Goal: Task Accomplishment & Management: Manage account settings

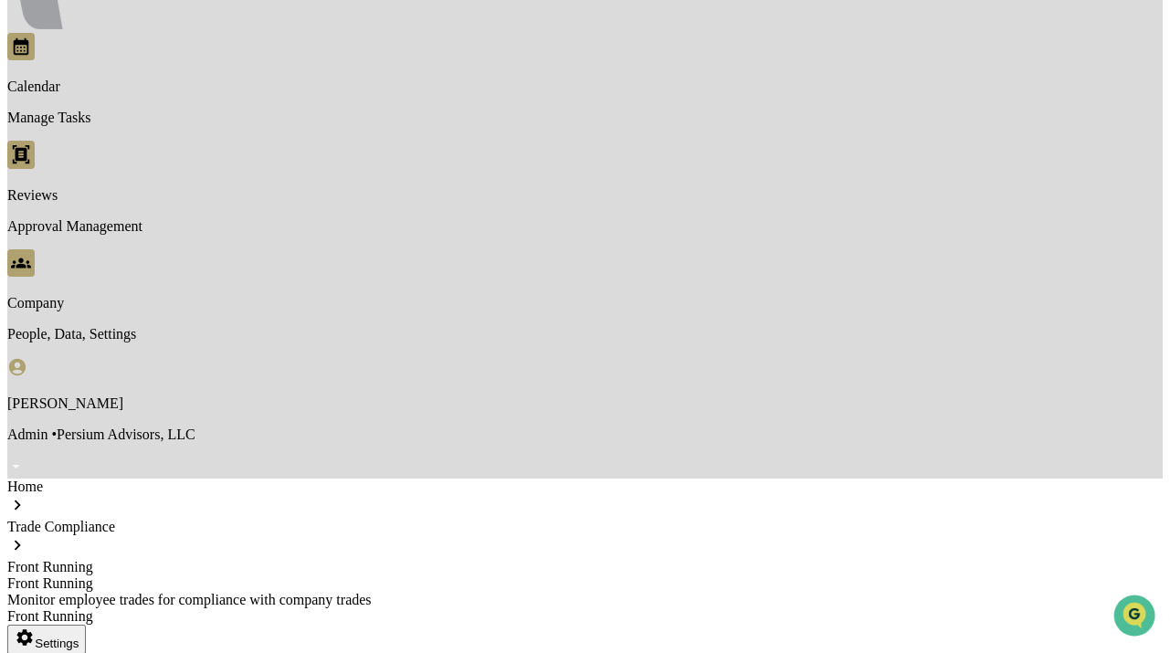
scroll to position [332, 0]
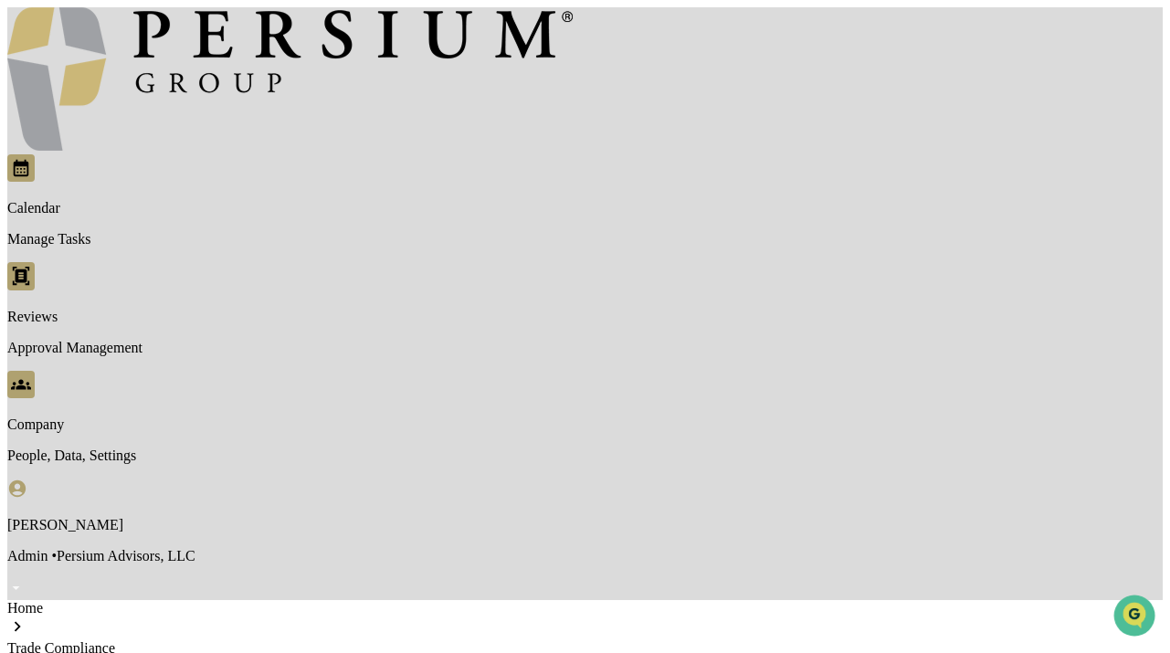
scroll to position [0, 0]
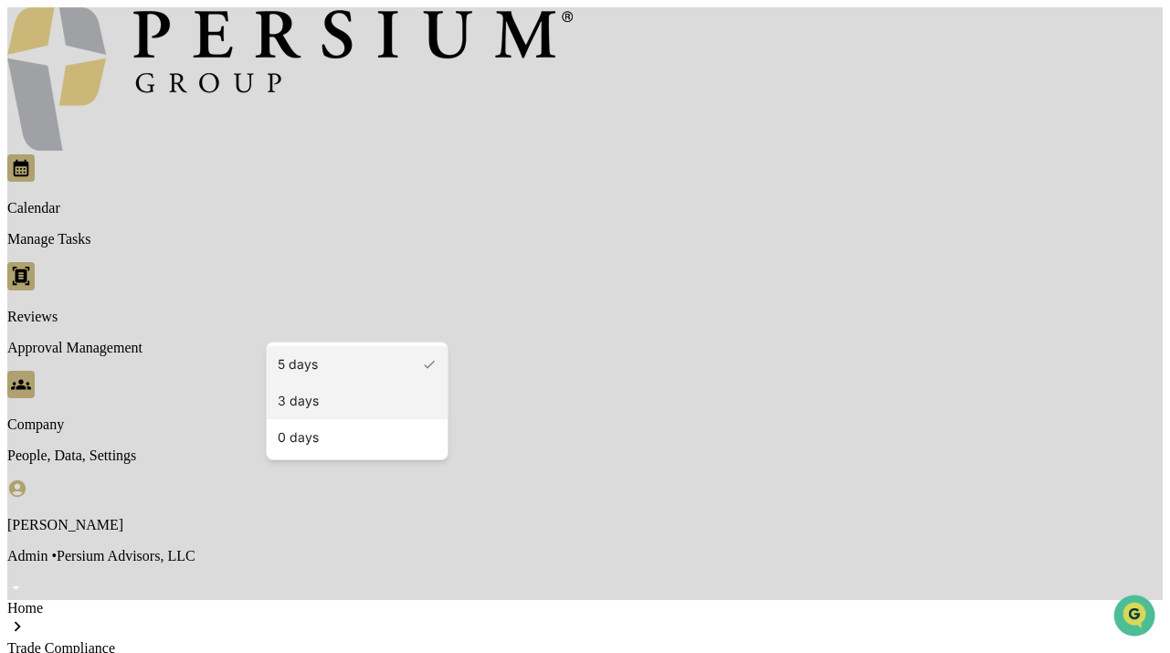
click at [333, 398] on div "3 days" at bounding box center [357, 401] width 181 height 37
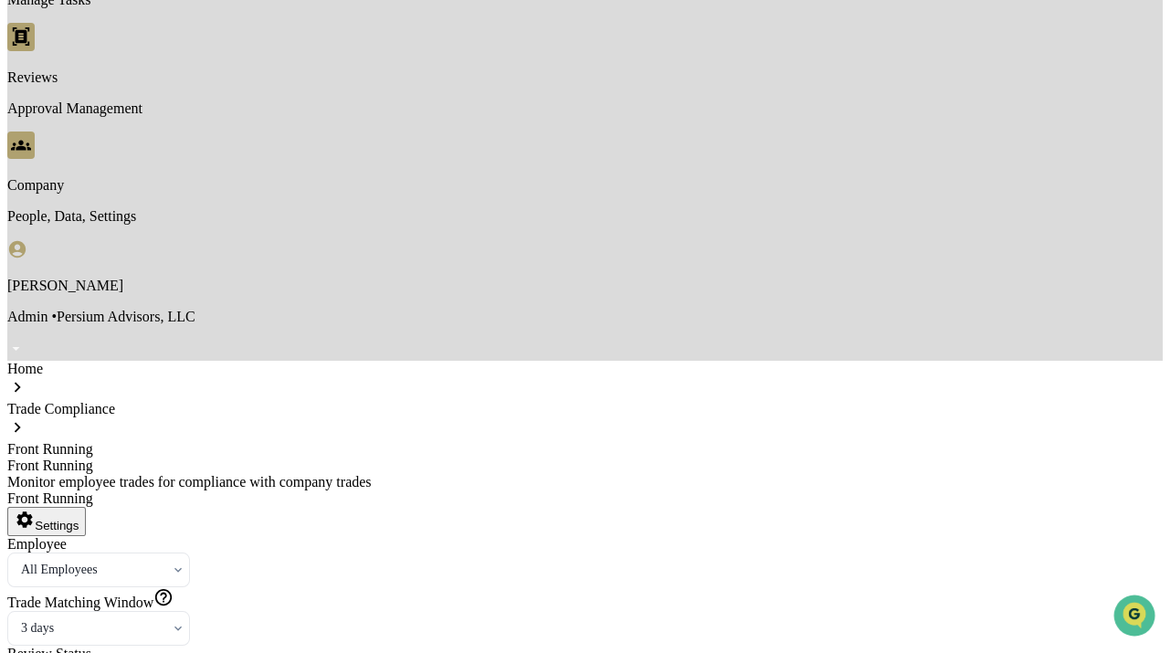
scroll to position [220, 0]
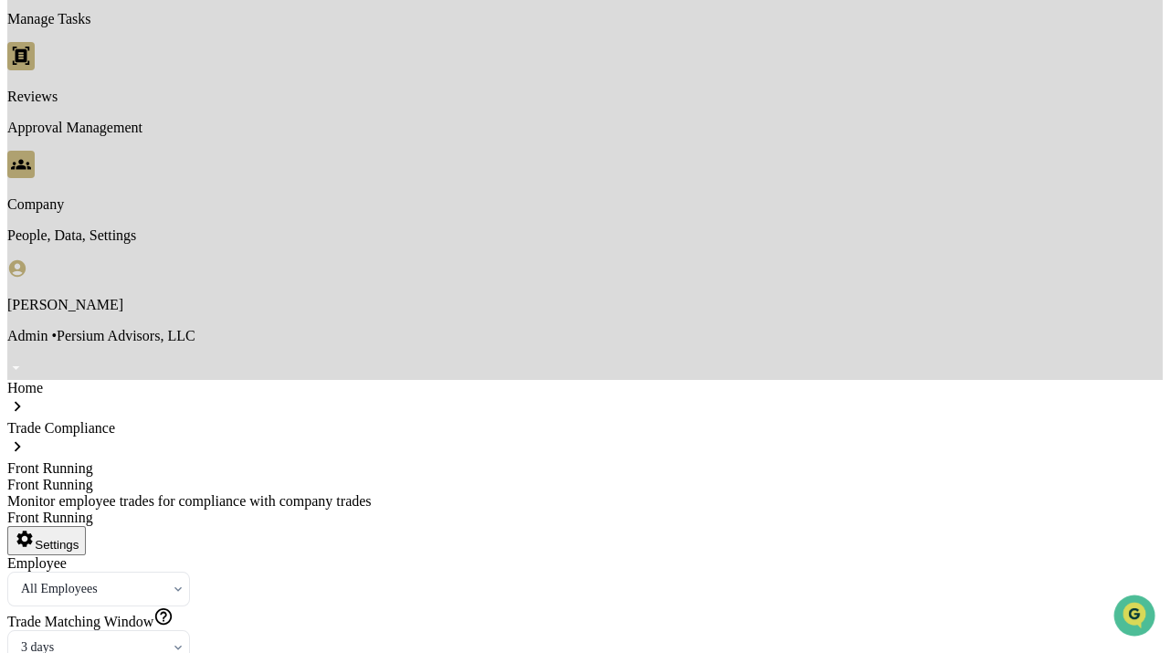
click at [375, 607] on div "Trade Matching Window" at bounding box center [584, 619] width 1155 height 24
click at [162, 580] on div at bounding box center [91, 589] width 141 height 18
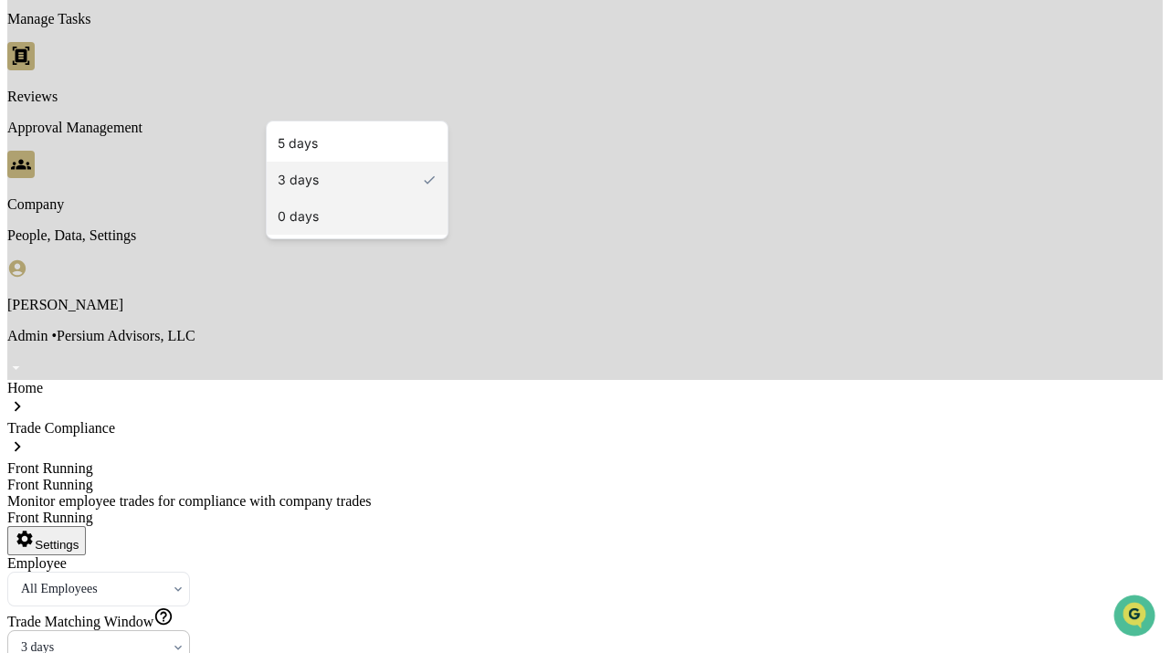
click at [324, 211] on div "0 days" at bounding box center [357, 216] width 181 height 37
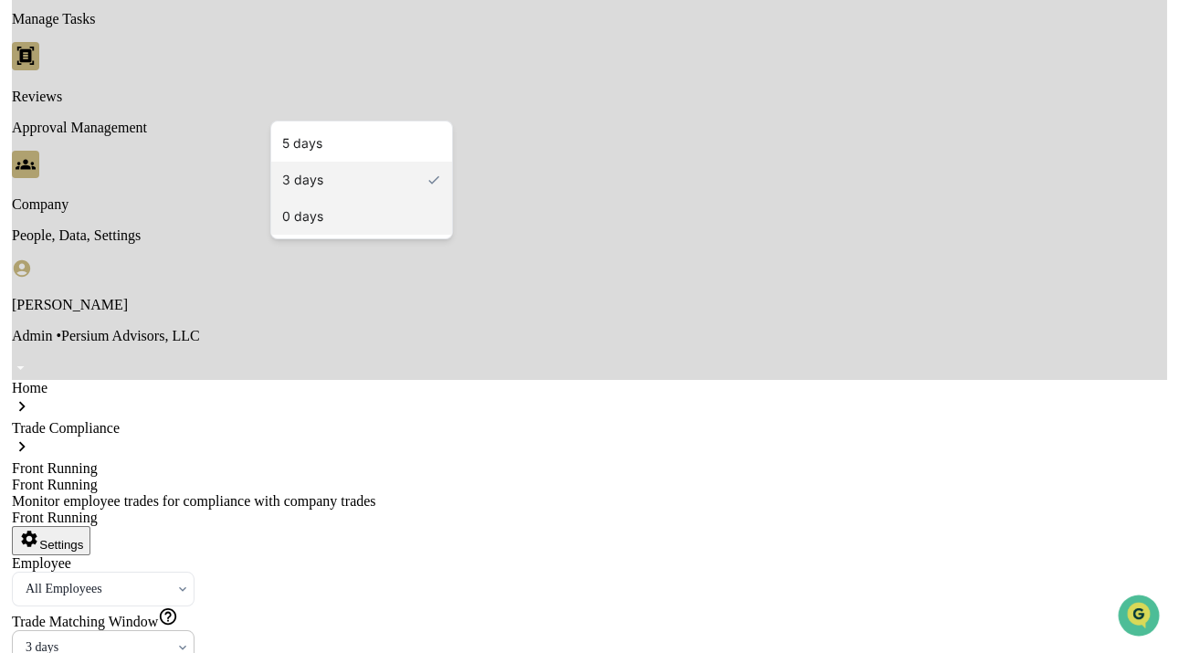
scroll to position [133, 0]
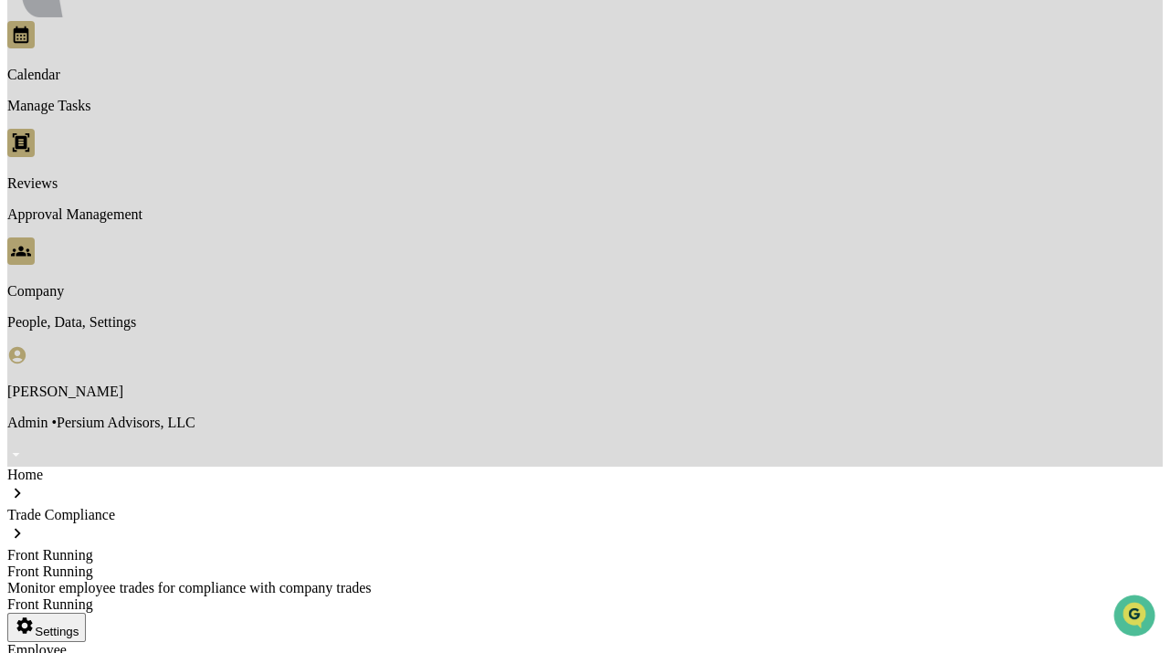
click at [1006, 596] on div "Front Running Settings" at bounding box center [584, 618] width 1155 height 45
click at [1049, 119] on html "Calendar Manage Tasks Reviews Approval Management Company People, Data, Setting…" at bounding box center [585, 495] width 1170 height 1257
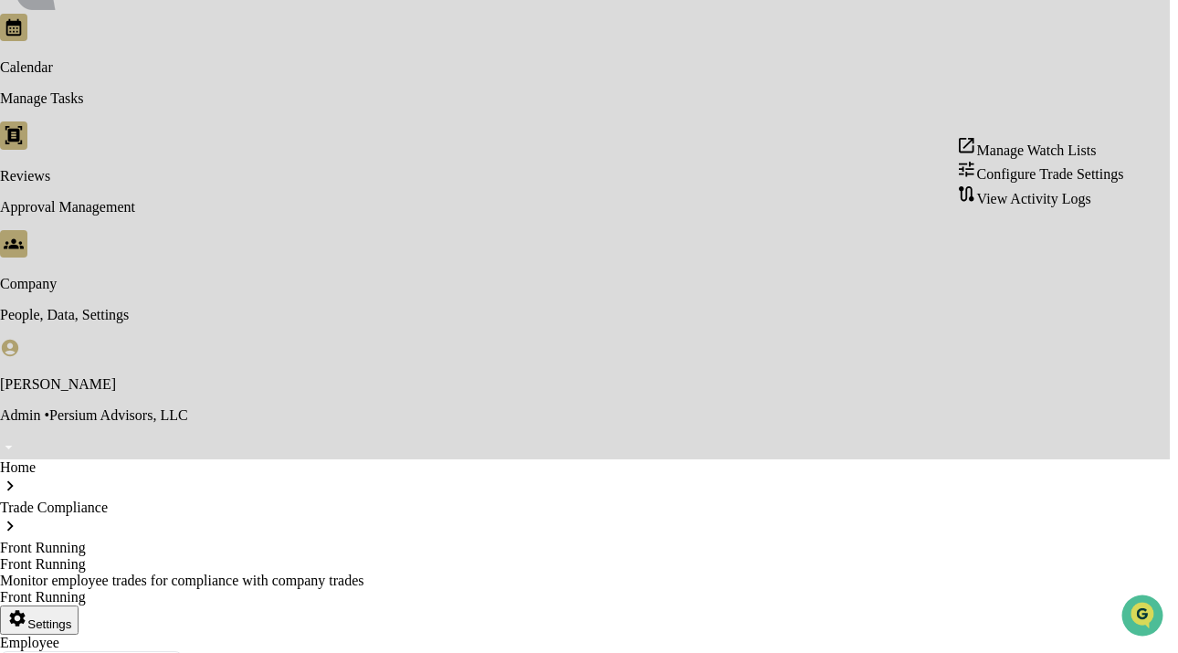
click at [959, 100] on html "Calendar Manage Tasks Reviews Approval Management Company People, Data, Setting…" at bounding box center [589, 492] width 1178 height 1250
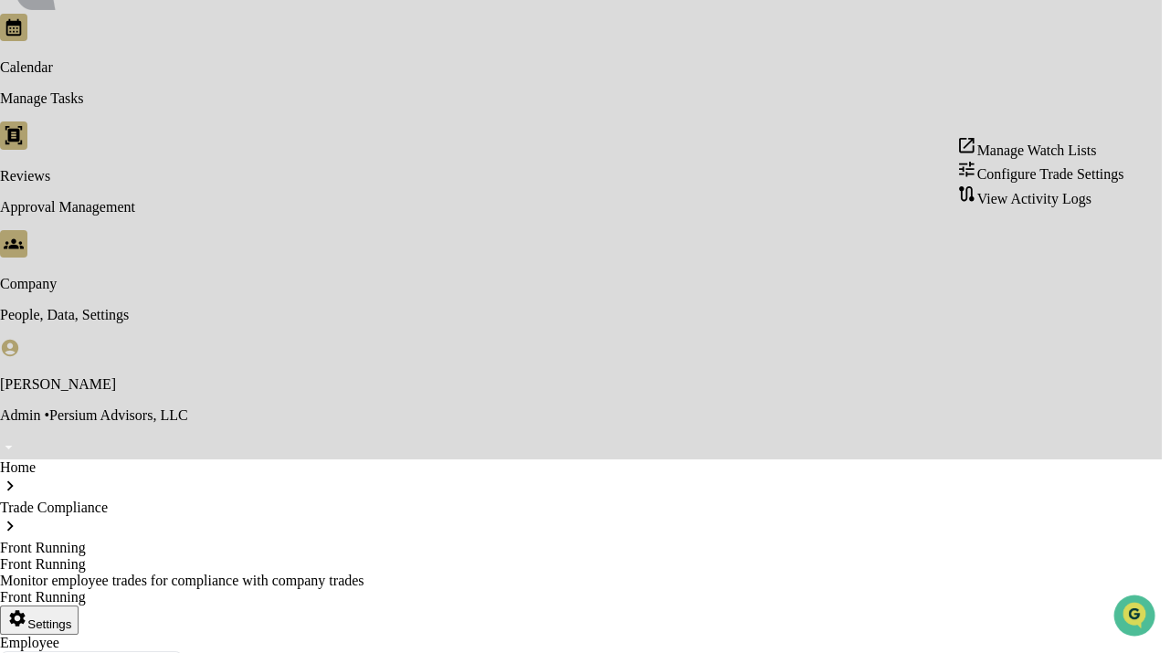
click at [1085, 103] on html "Calendar Manage Tasks Reviews Approval Management Company People, Data, Setting…" at bounding box center [585, 492] width 1170 height 1250
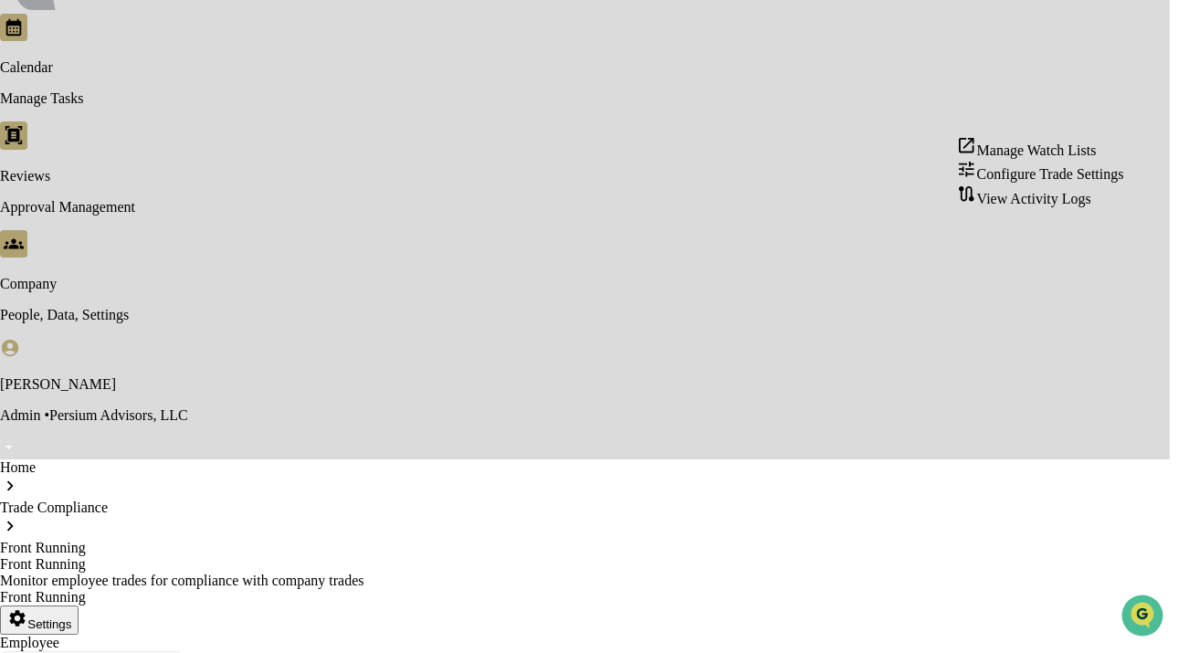
click at [1060, 183] on div "Configure Trade Settings" at bounding box center [1039, 171] width 167 height 24
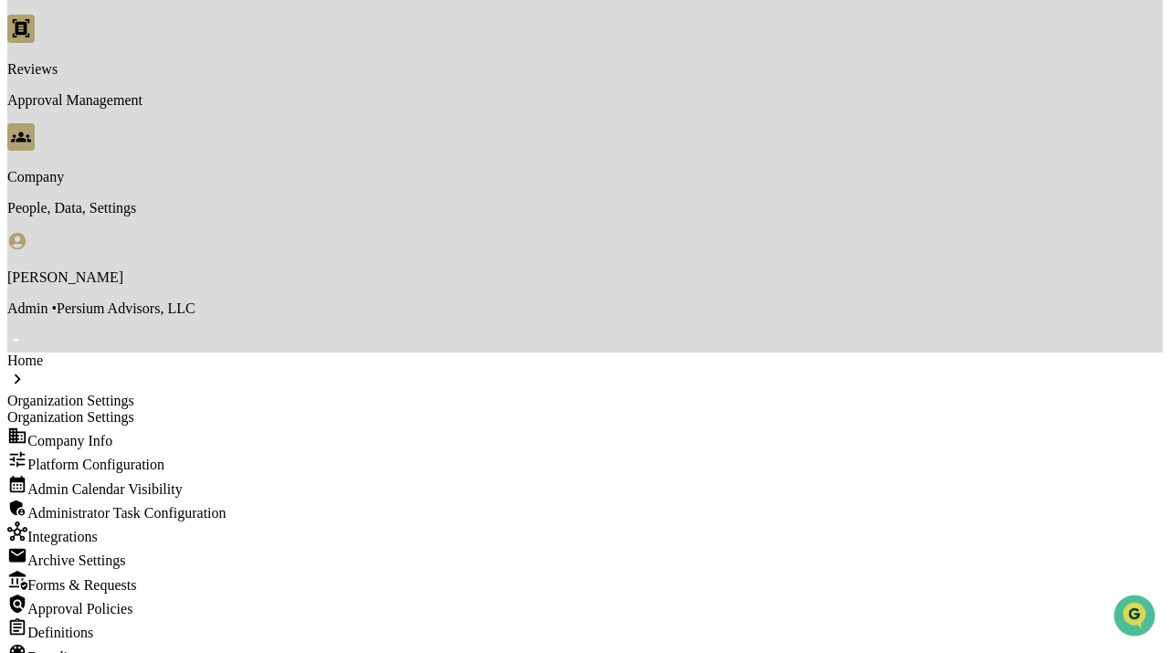
scroll to position [213, 0]
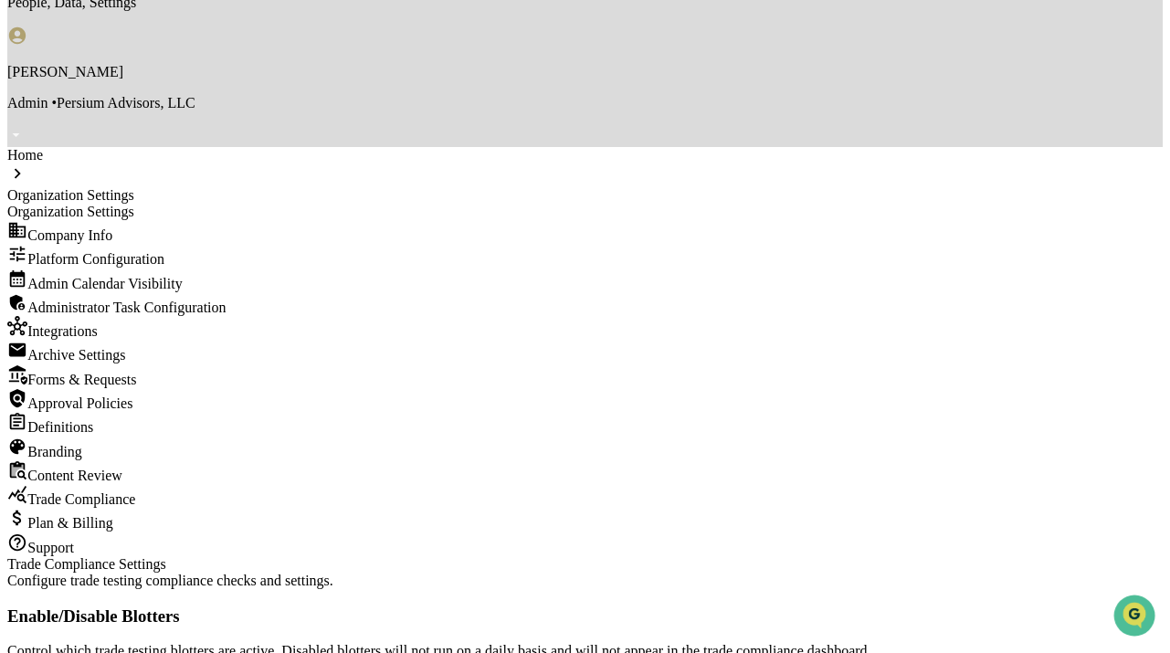
scroll to position [555, 0]
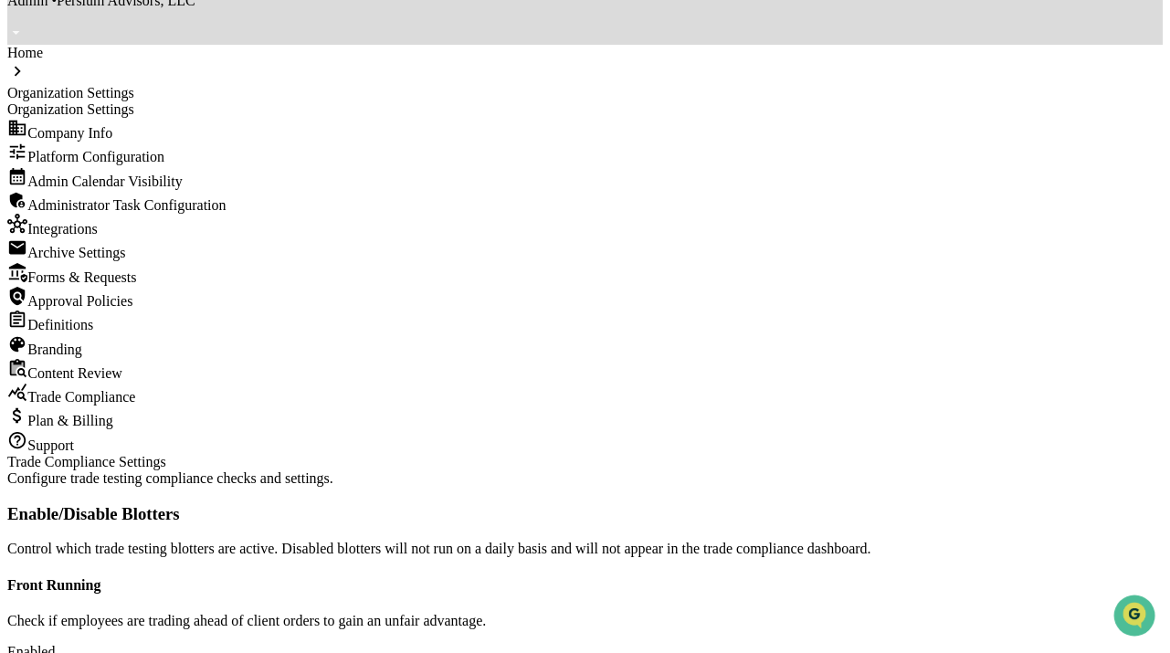
type input "*"
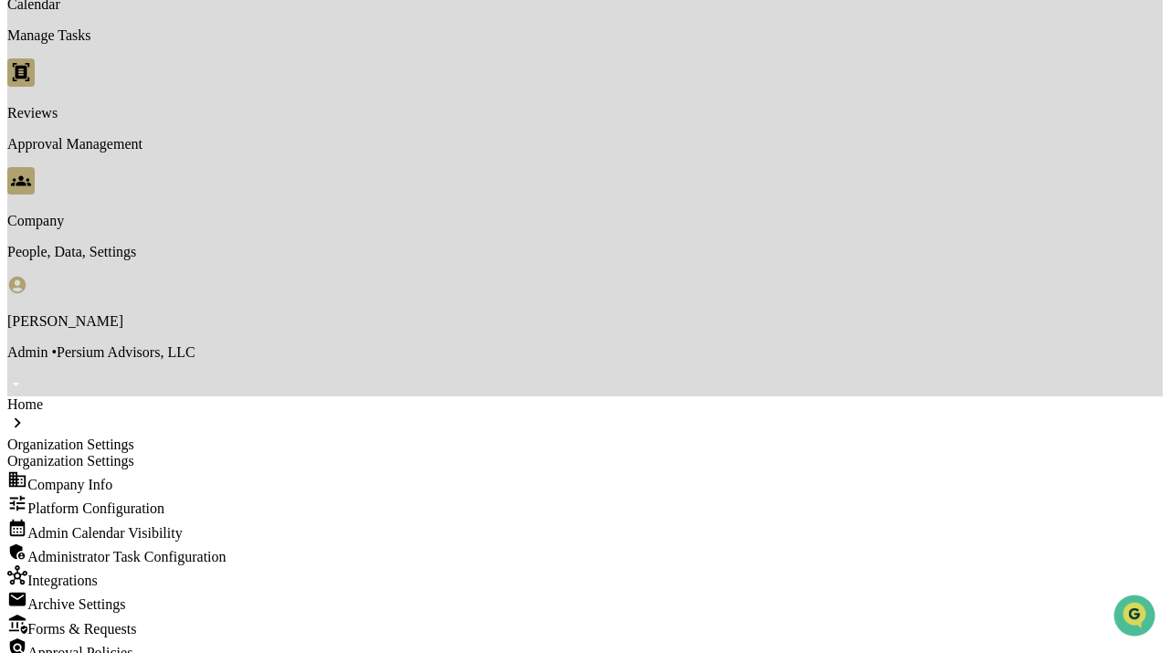
scroll to position [0, 0]
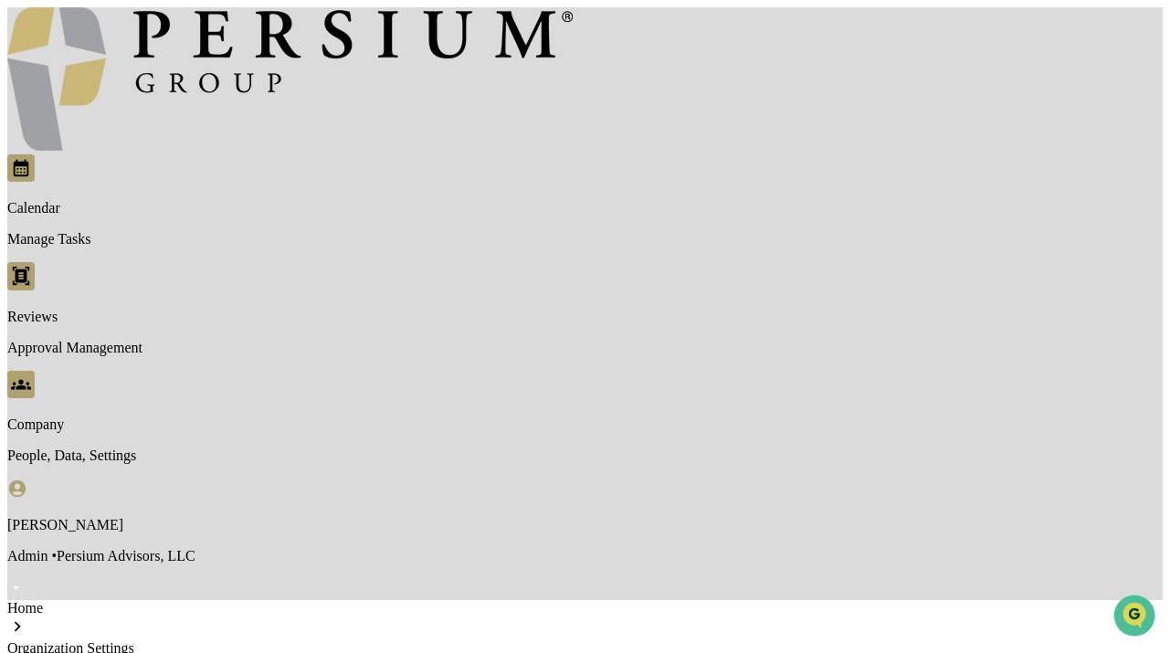
click at [82, 652] on div "Organization Settings" at bounding box center [584, 665] width 1155 height 16
click at [82, 600] on div "Home Organization Settings" at bounding box center [584, 628] width 1155 height 57
click at [79, 600] on div "Home" at bounding box center [584, 608] width 1155 height 16
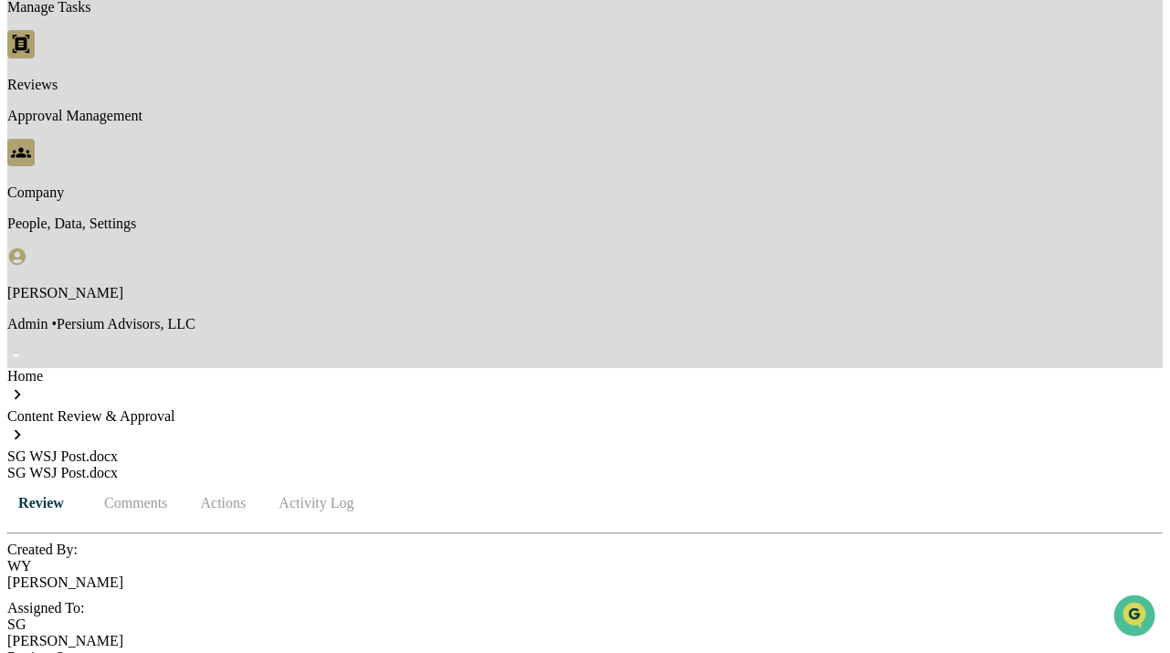
scroll to position [95, 0]
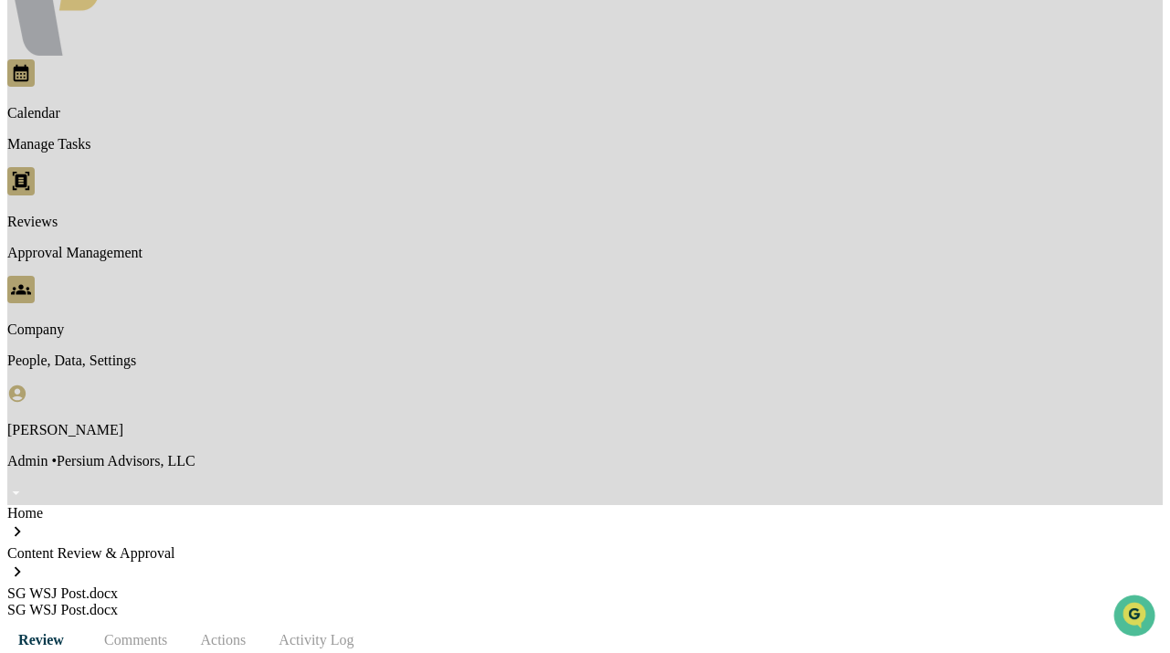
click at [182, 618] on button "Comments" at bounding box center [136, 640] width 92 height 44
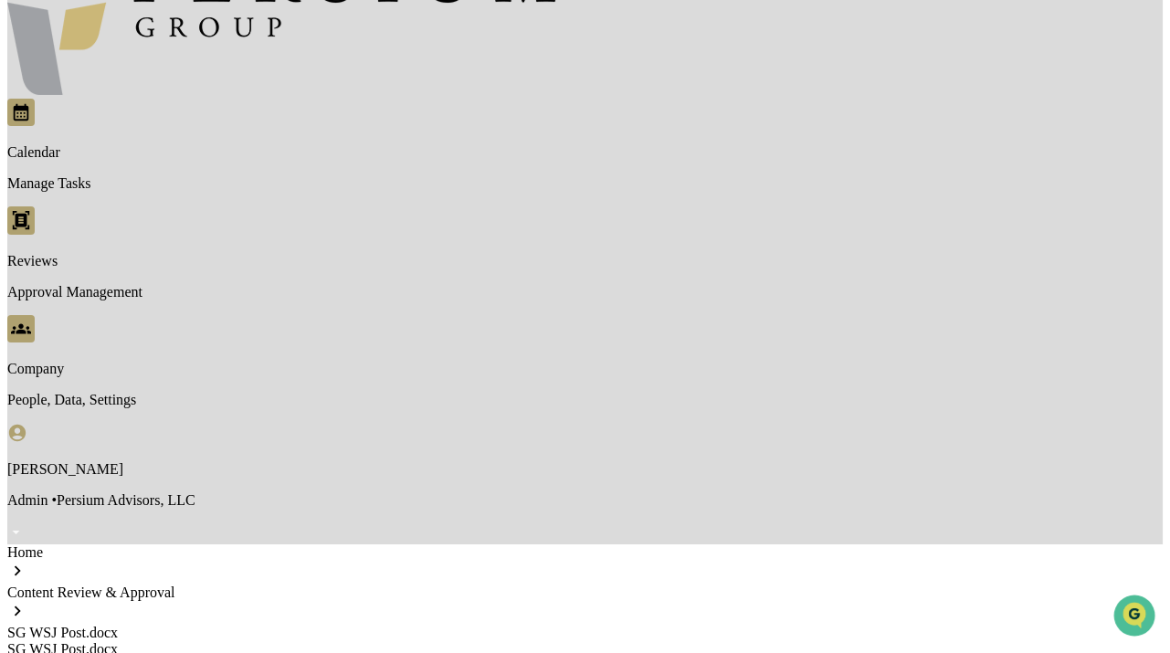
scroll to position [86, 0]
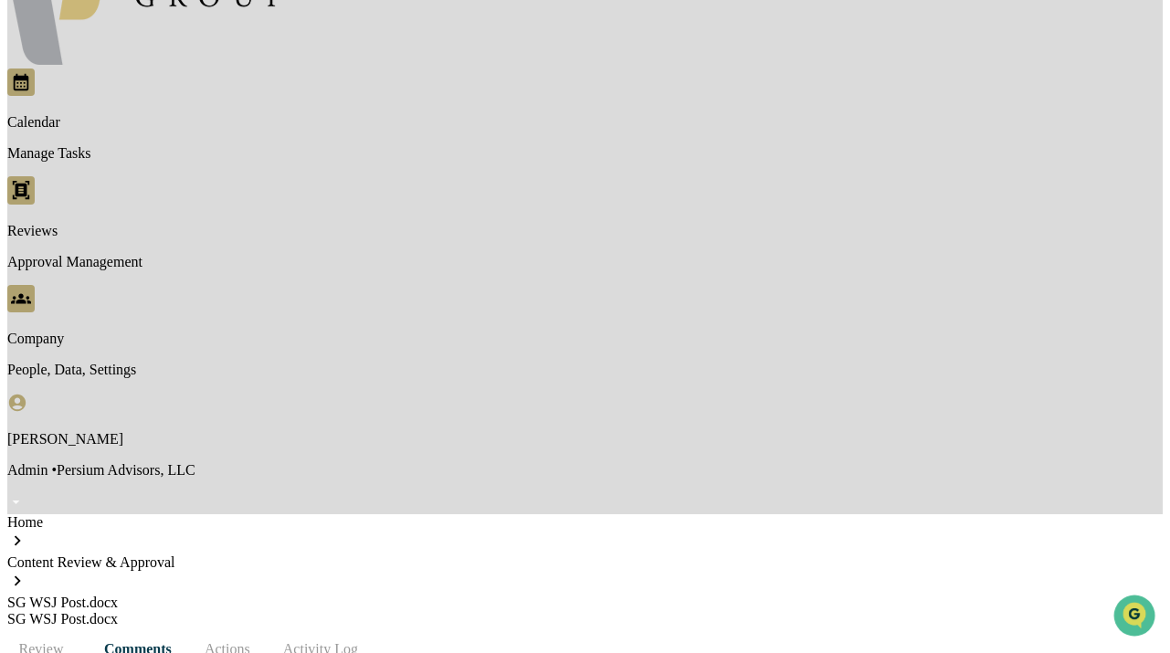
click at [269, 628] on button "Actions" at bounding box center [227, 650] width 82 height 44
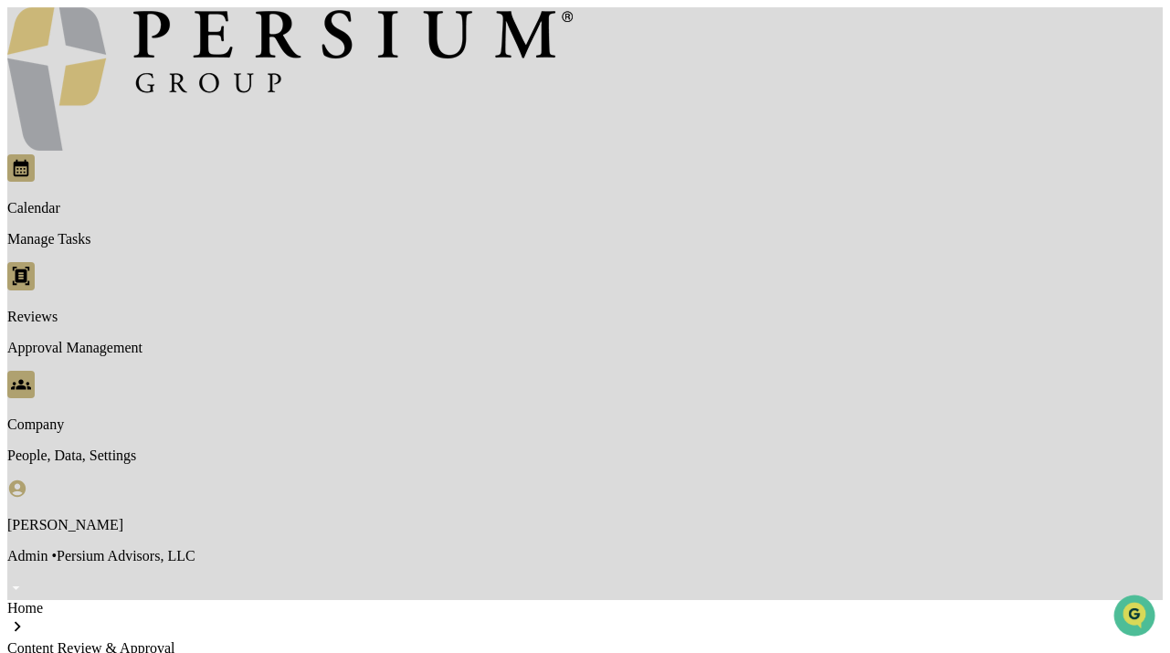
click at [144, 600] on div "Home" at bounding box center [584, 608] width 1155 height 16
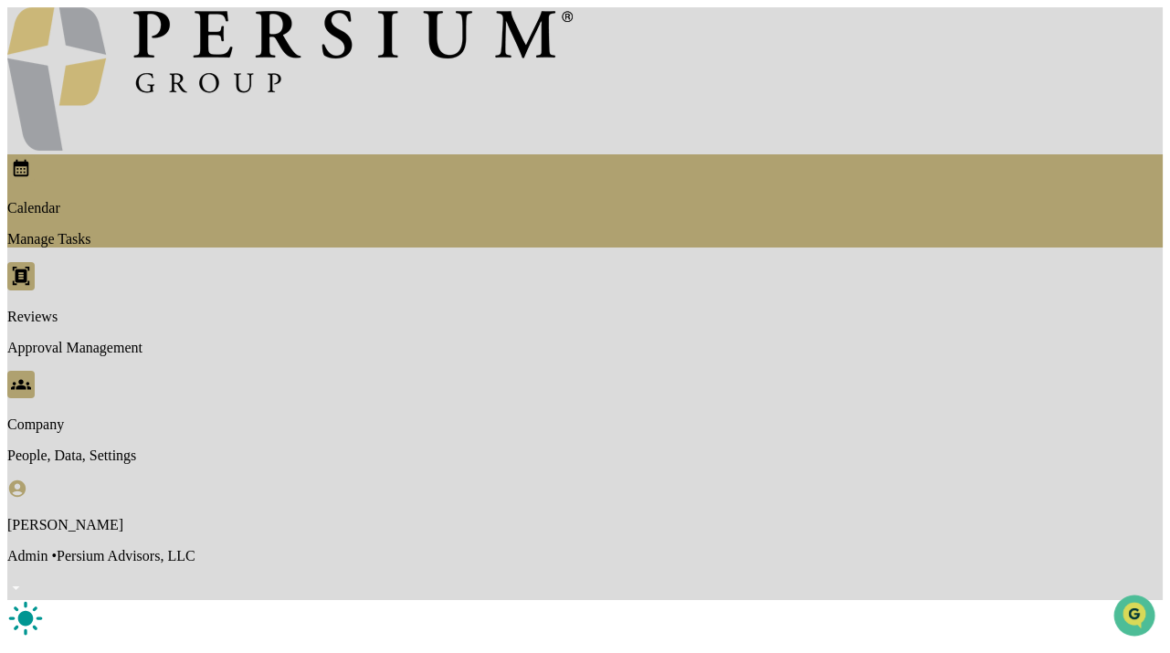
click at [227, 231] on p "Manage Tasks" at bounding box center [584, 239] width 1155 height 16
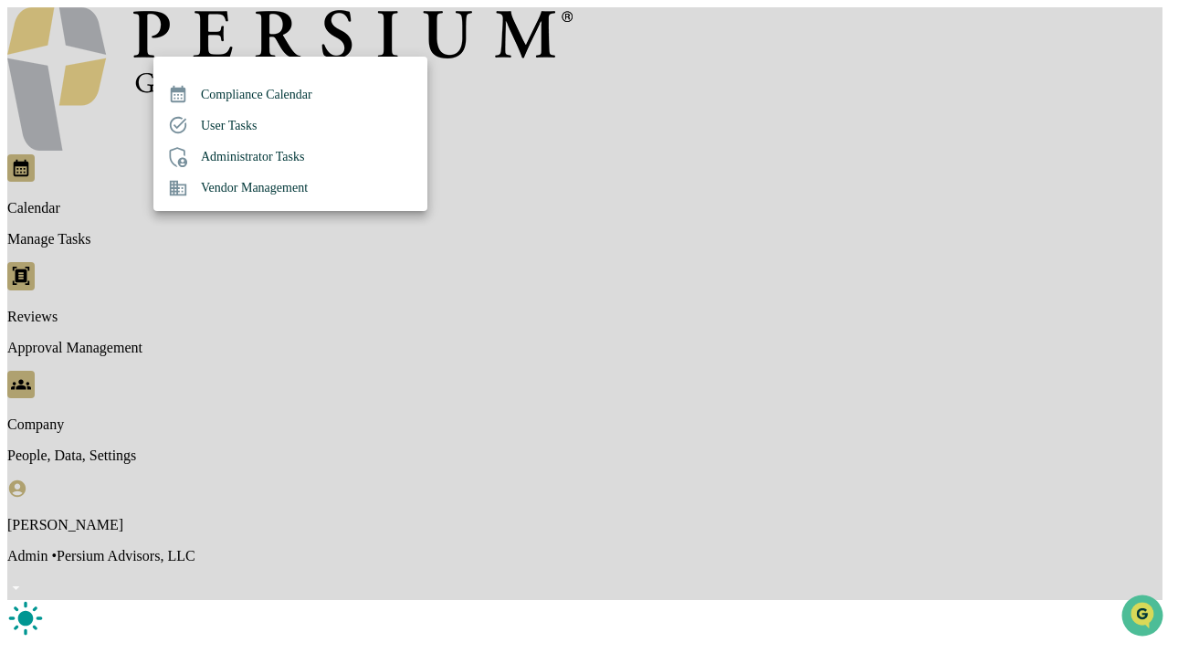
click at [216, 147] on li "Administrator Tasks" at bounding box center [290, 157] width 274 height 31
